Goal: Communication & Community: Answer question/provide support

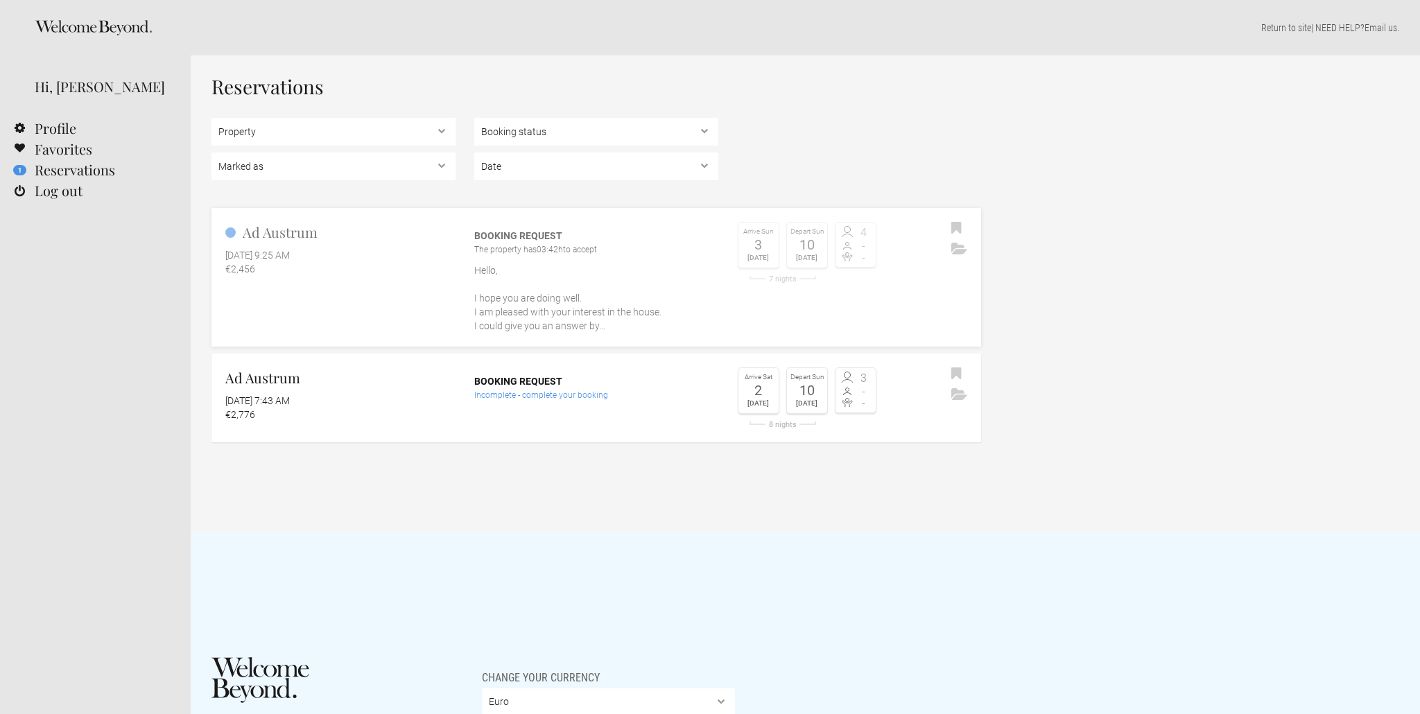
click at [564, 311] on p "Hello, I hope you are doing well. I am pleased with your interest in the house.…" at bounding box center [596, 297] width 244 height 69
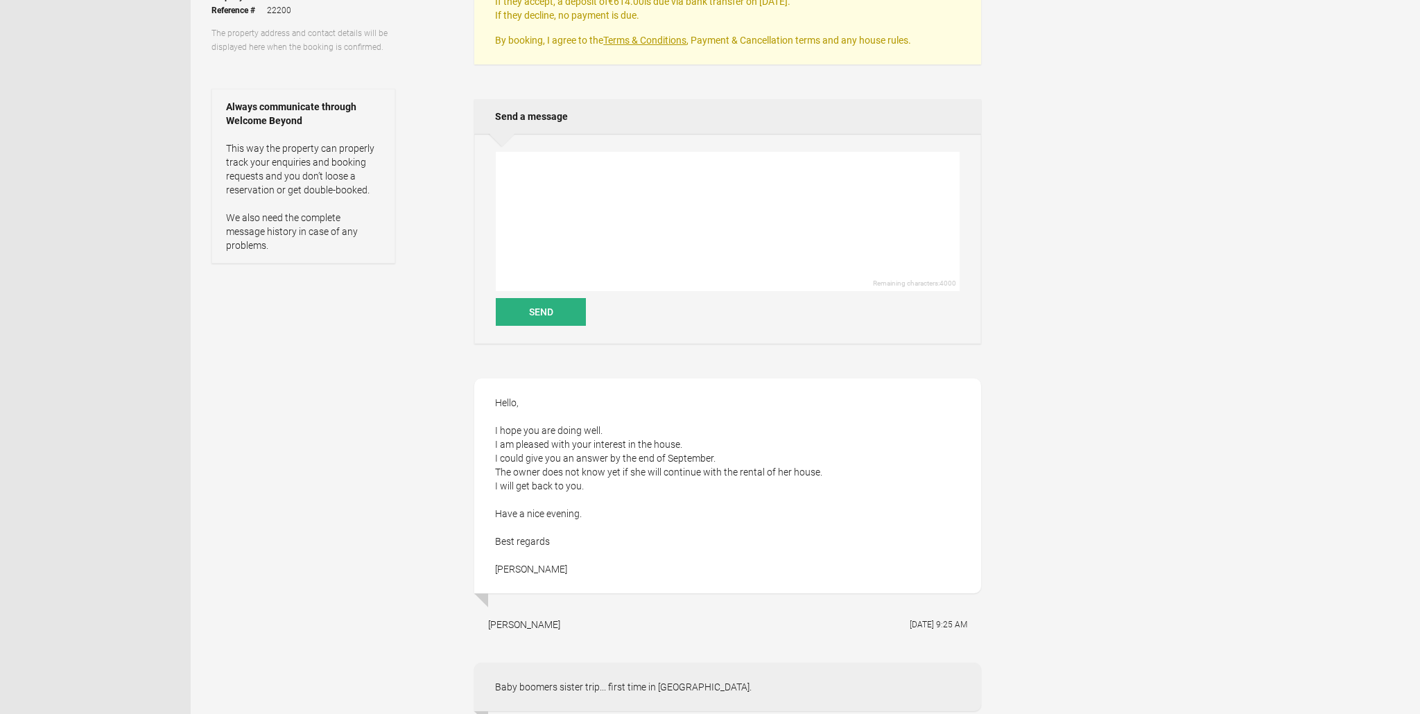
scroll to position [258, 0]
click at [570, 200] on textarea at bounding box center [728, 222] width 464 height 139
type textarea "w"
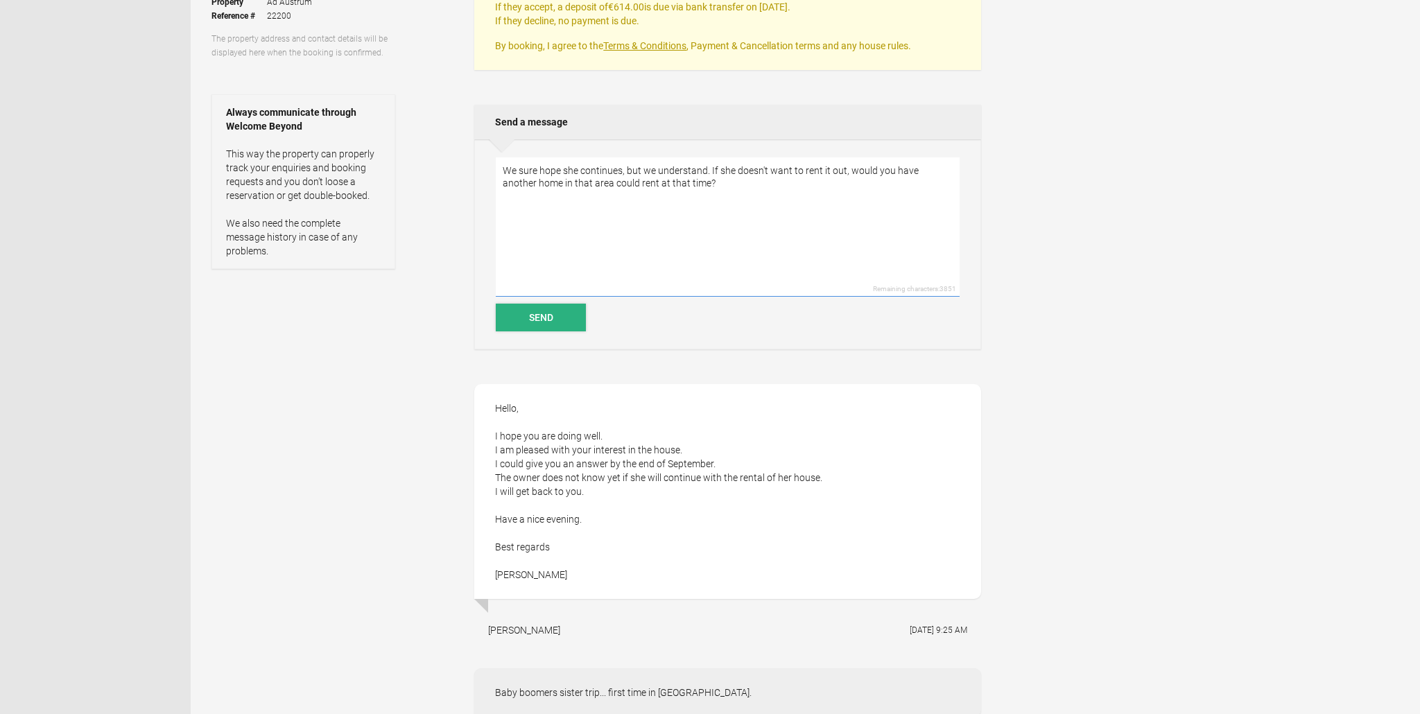
type textarea "We sure hope she continues, but we understand. If she doesn't want to rent it o…"
click at [560, 320] on button "Send" at bounding box center [541, 318] width 90 height 28
